Goal: Information Seeking & Learning: Compare options

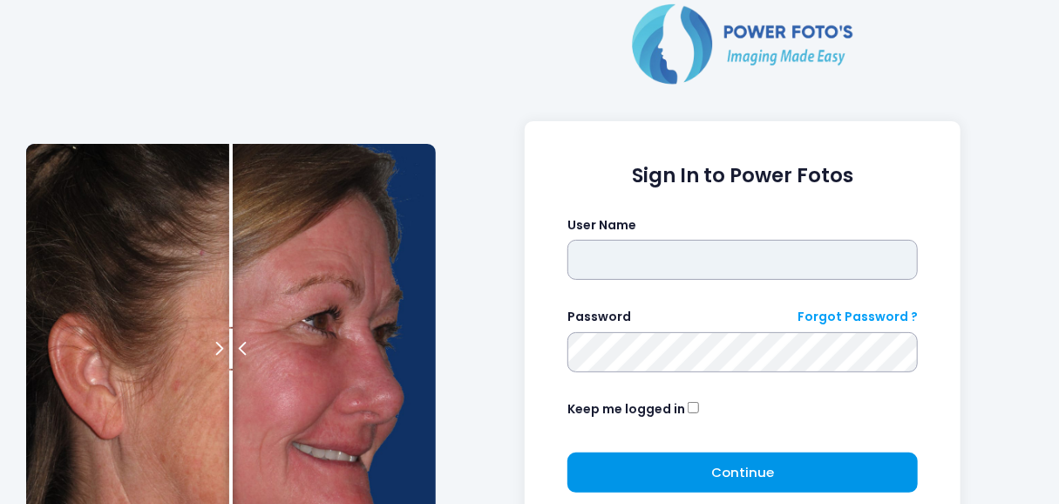
type input "*********"
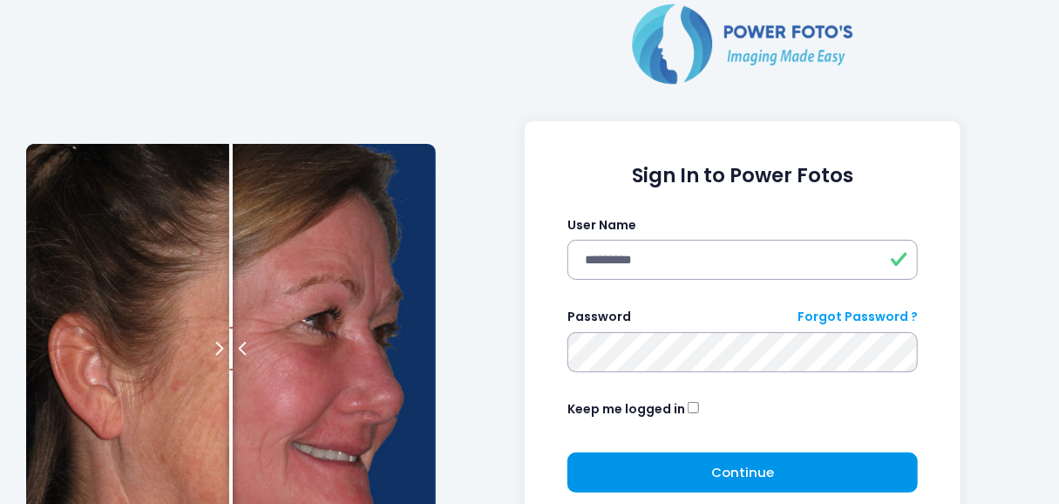
click at [702, 462] on button "Continue Please wait..." at bounding box center [742, 472] width 351 height 40
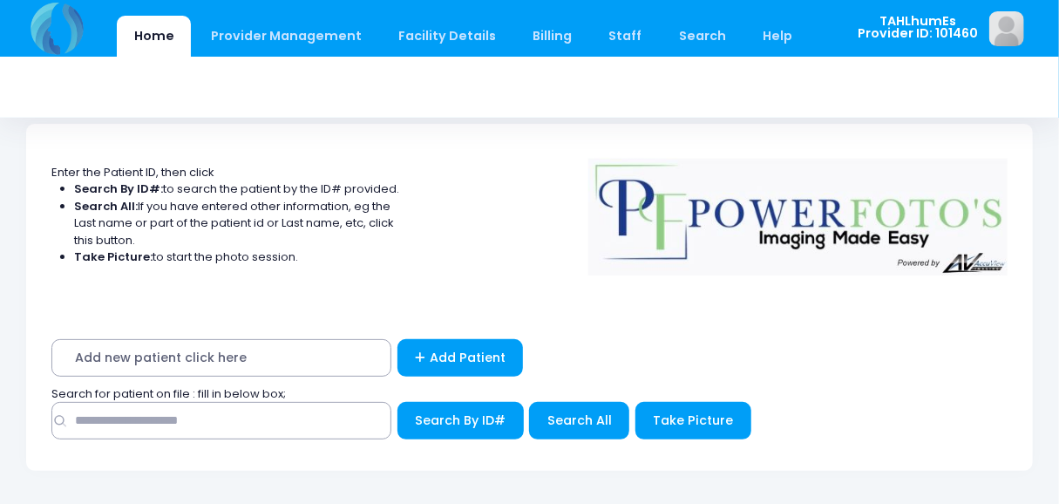
scroll to position [92, 0]
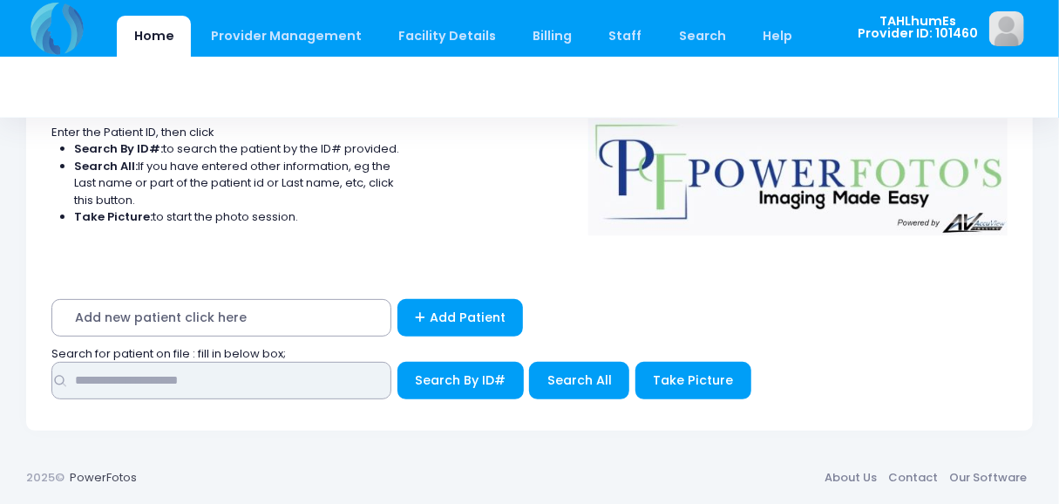
click at [300, 383] on input "text" at bounding box center [221, 380] width 340 height 37
type input "****"
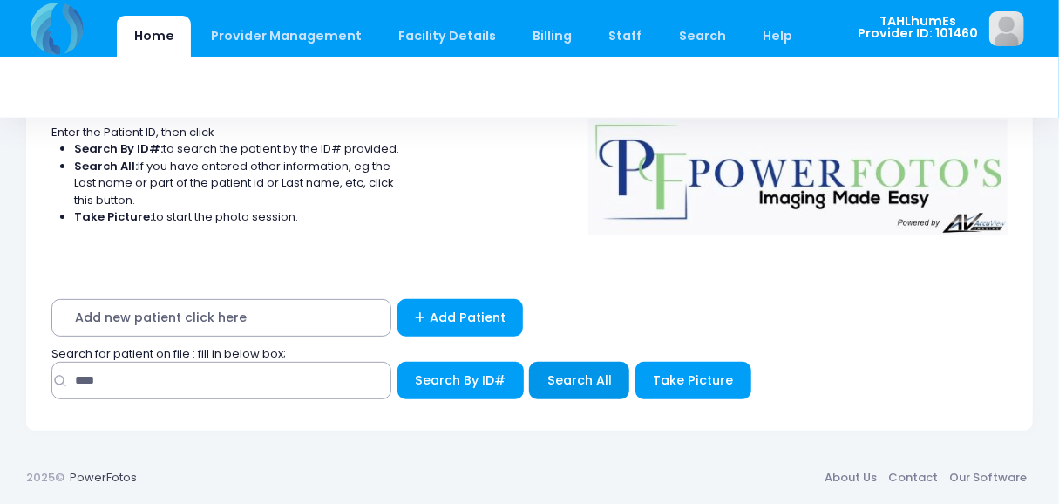
click at [607, 384] on span "Search All" at bounding box center [579, 379] width 64 height 17
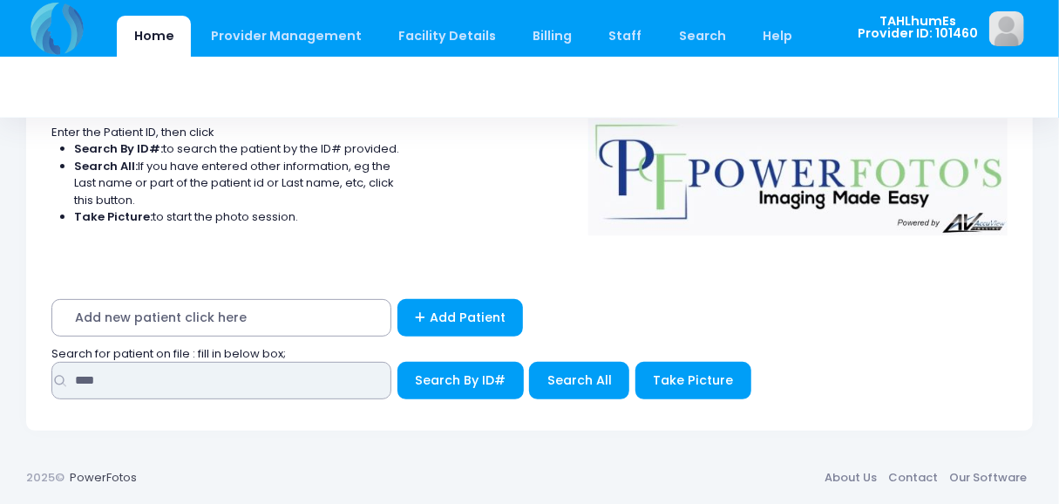
click at [254, 382] on input "****" at bounding box center [221, 380] width 340 height 37
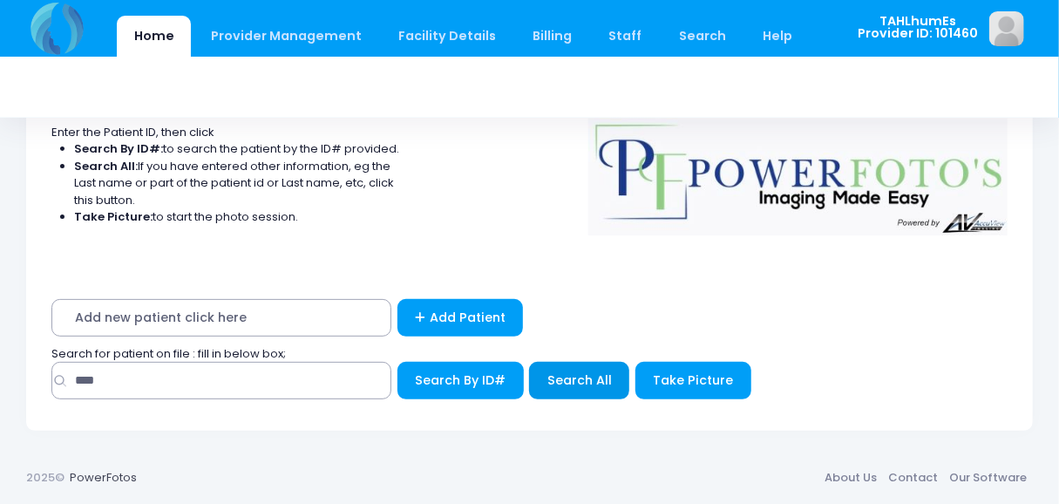
click at [614, 368] on button "Search All" at bounding box center [579, 380] width 100 height 37
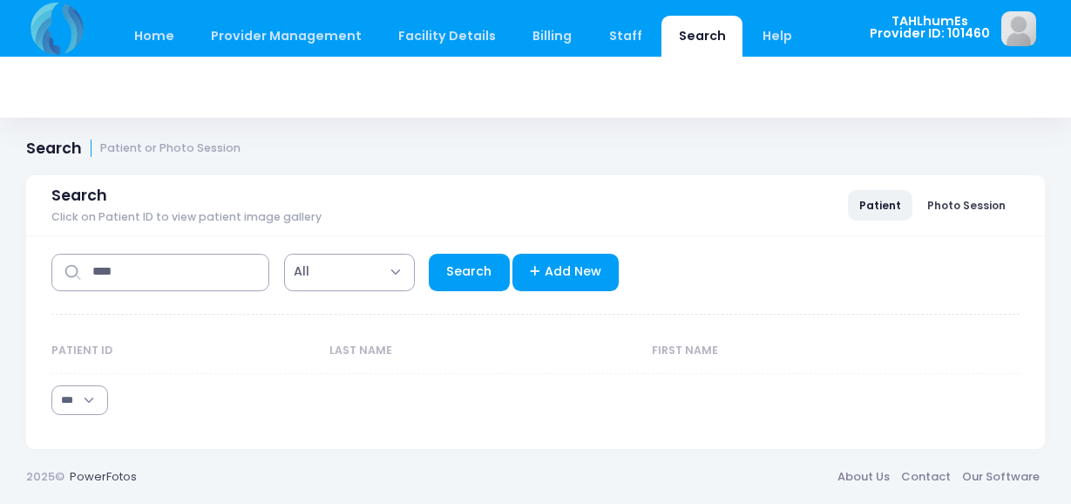
select select "***"
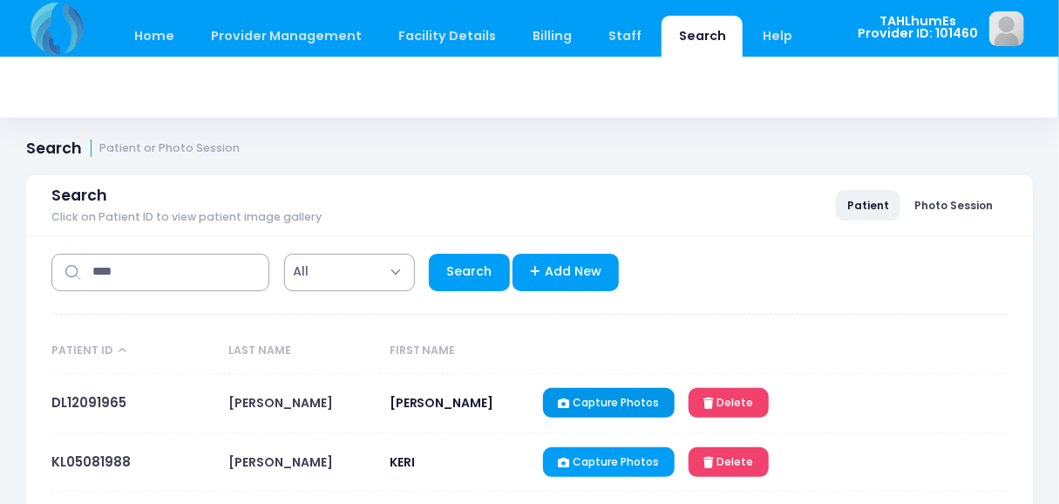
click at [574, 397] on link "Capture Photos" at bounding box center [609, 403] width 132 height 30
click at [599, 404] on link "Capture Photos" at bounding box center [609, 403] width 132 height 30
click at [600, 406] on link "Capture Photos" at bounding box center [609, 403] width 132 height 30
click at [110, 397] on link "DL12091965" at bounding box center [88, 402] width 75 height 18
click at [104, 398] on link "DL12091965" at bounding box center [88, 402] width 75 height 18
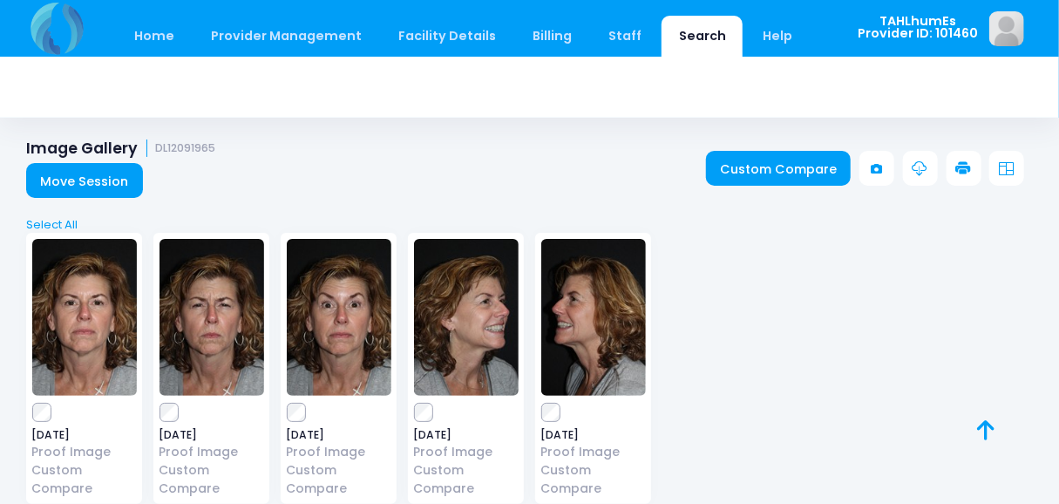
click at [102, 331] on img at bounding box center [84, 317] width 105 height 157
click at [370, 334] on img at bounding box center [339, 317] width 105 height 157
click at [821, 159] on link "Custom Compare" at bounding box center [779, 168] width 146 height 35
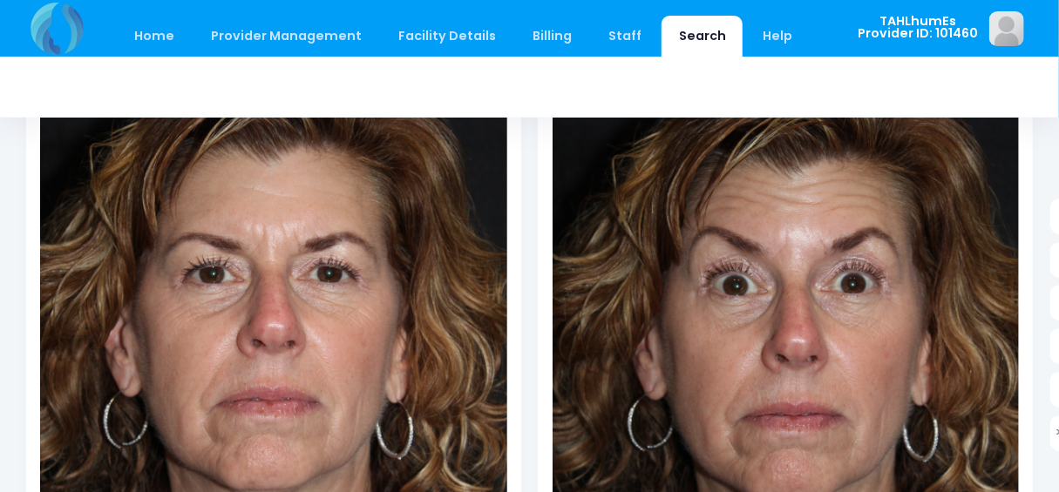
scroll to position [282, 0]
click at [657, 404] on img at bounding box center [786, 339] width 466 height 700
click at [695, 387] on img at bounding box center [786, 339] width 466 height 700
click at [695, 383] on img at bounding box center [786, 339] width 466 height 700
click at [779, 306] on img at bounding box center [786, 339] width 466 height 700
